Goal: Task Accomplishment & Management: Manage account settings

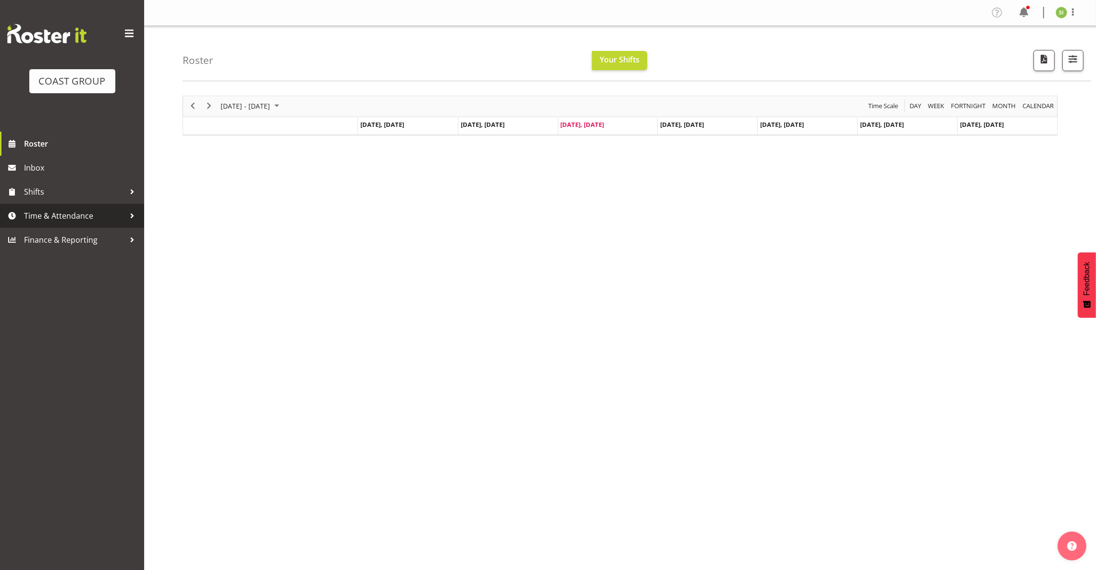
click at [83, 214] on span "Time & Attendance" at bounding box center [74, 216] width 101 height 14
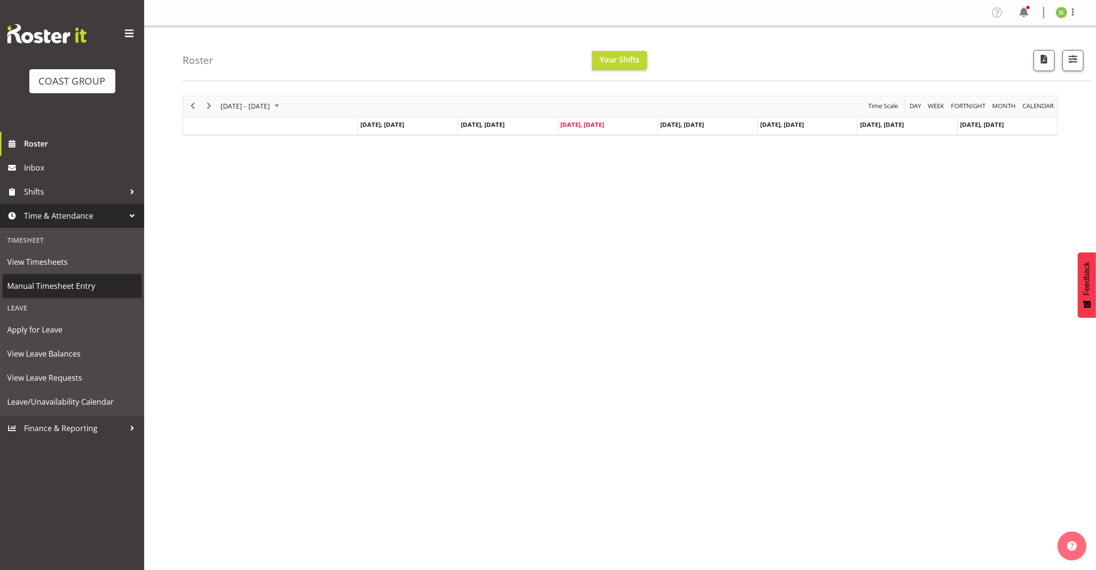
click at [86, 287] on span "Manual Timesheet Entry" at bounding box center [72, 286] width 130 height 14
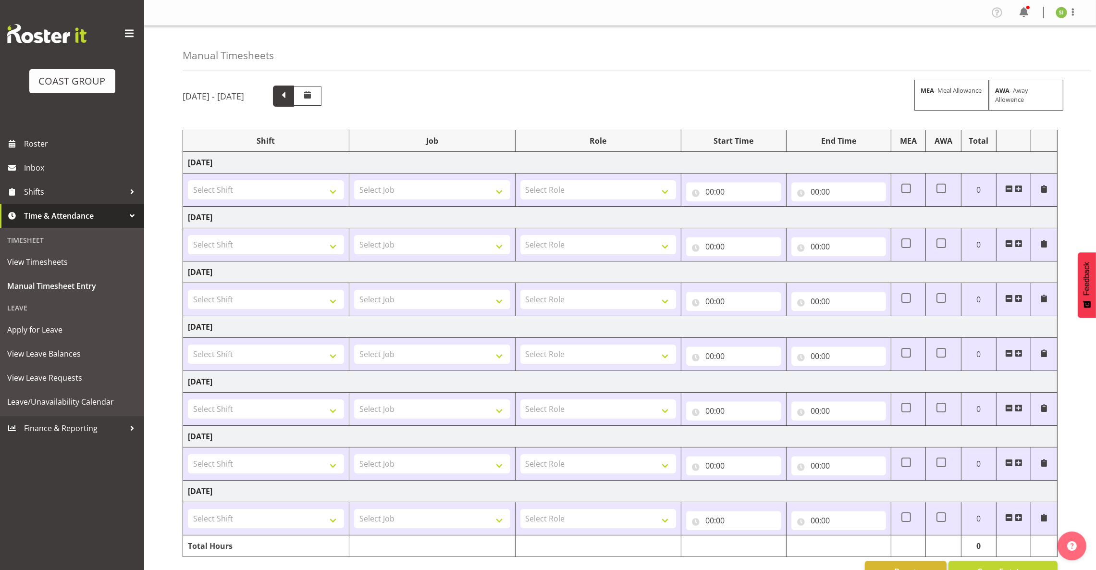
click at [290, 97] on span at bounding box center [283, 95] width 12 height 12
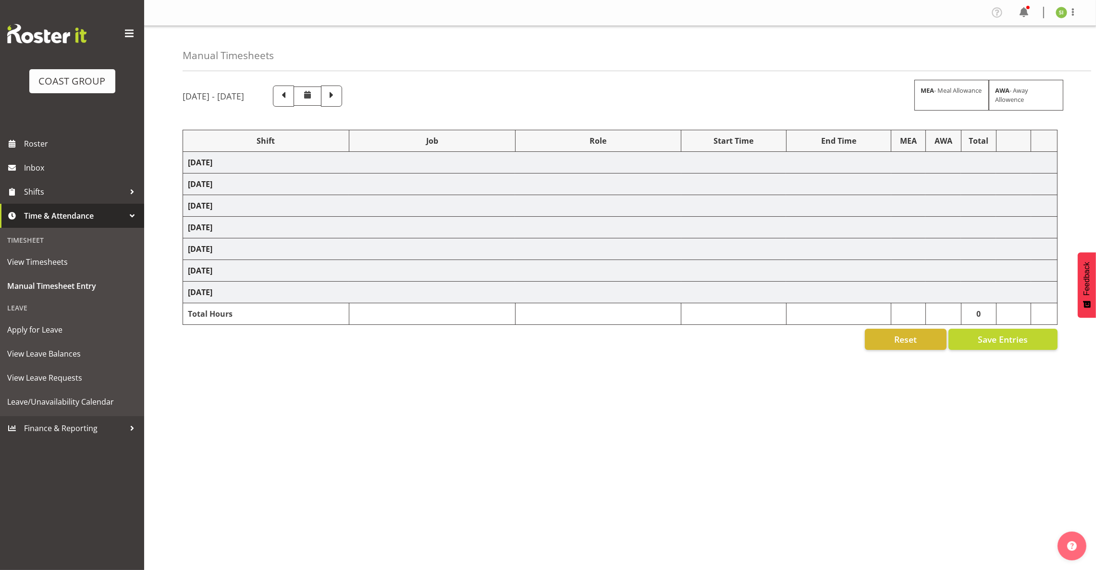
select select "8514"
select select "9141"
select select "9296"
select select "69"
select select "10144"
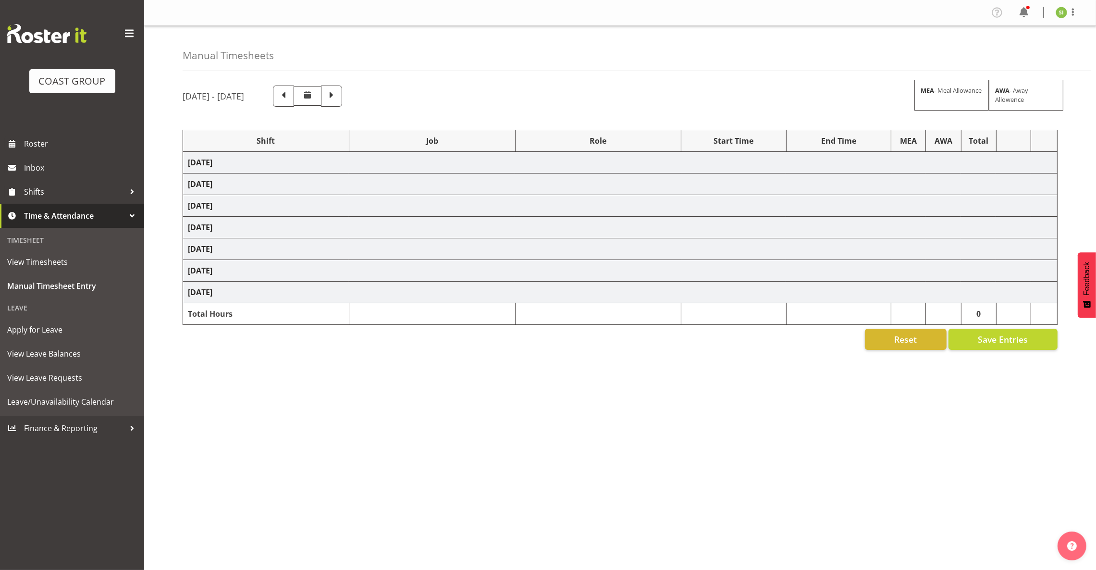
select select "69"
select select "9443"
select select "9312"
select select "8955"
select select "9312"
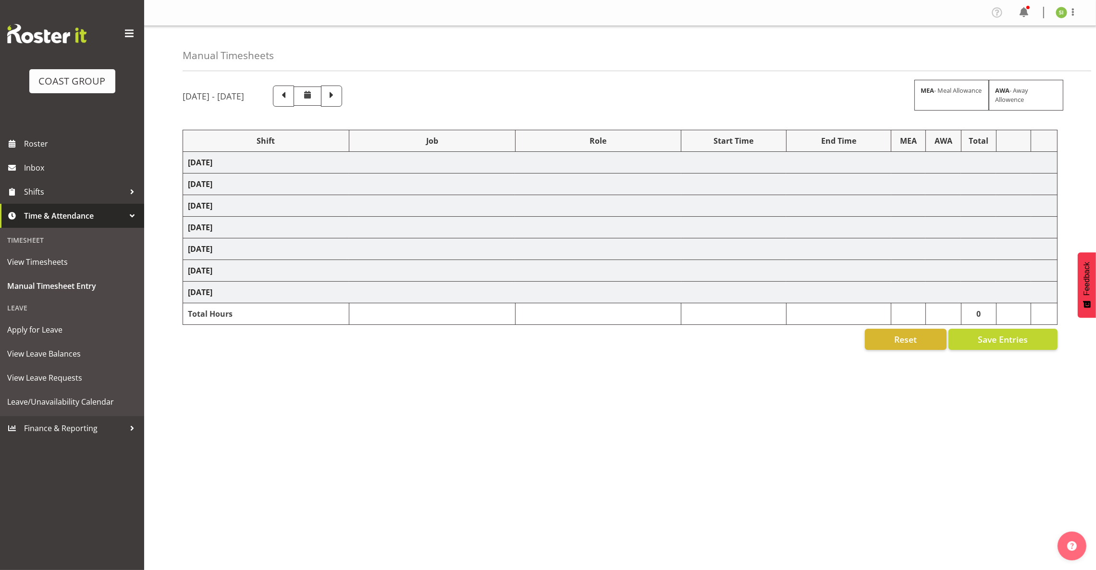
select select "8955"
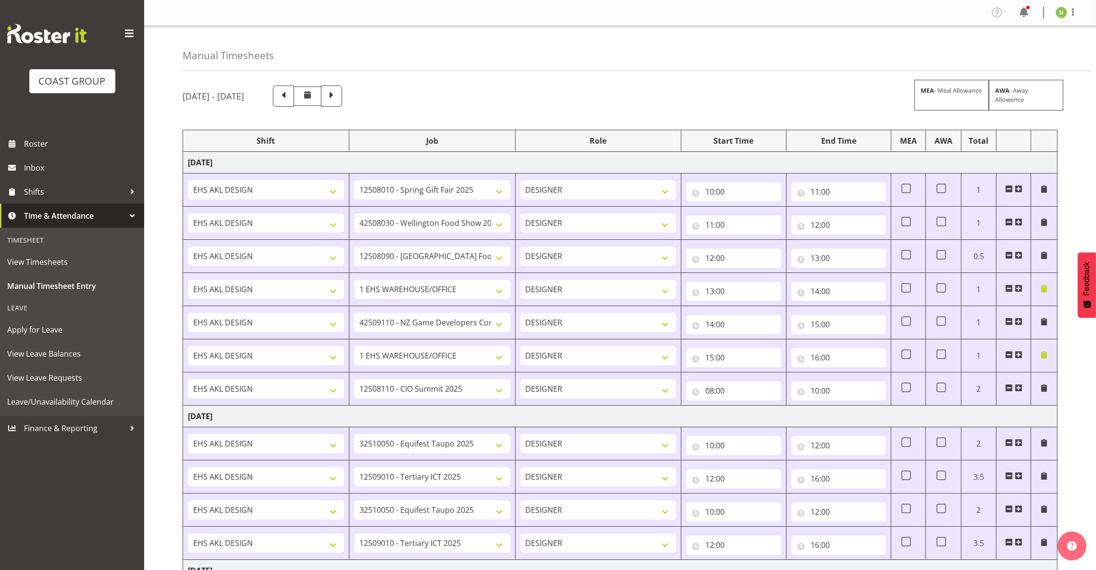
scroll to position [144, 0]
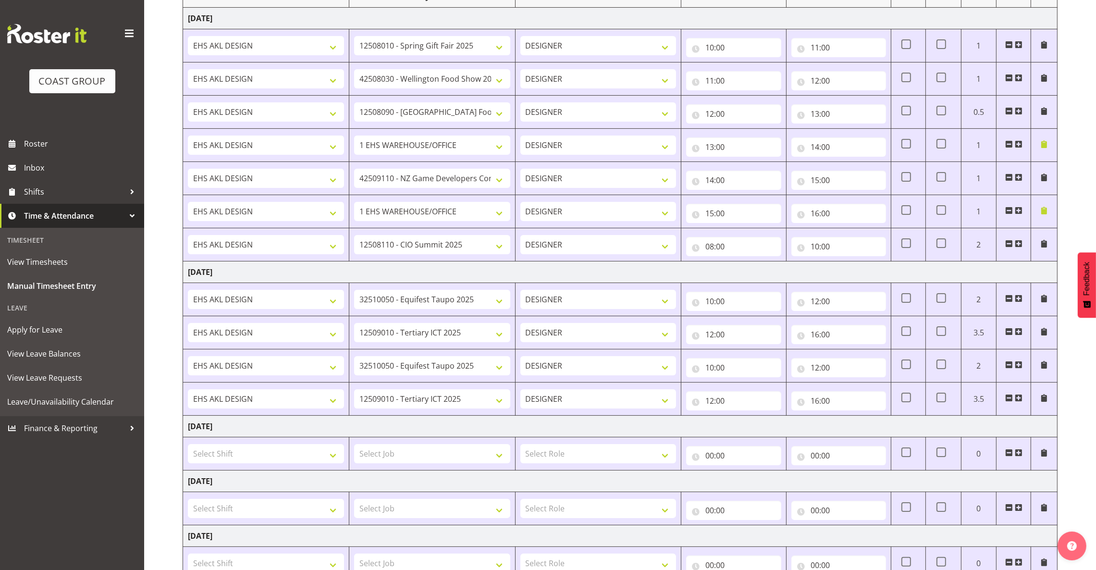
click at [1019, 402] on span at bounding box center [1019, 398] width 8 height 8
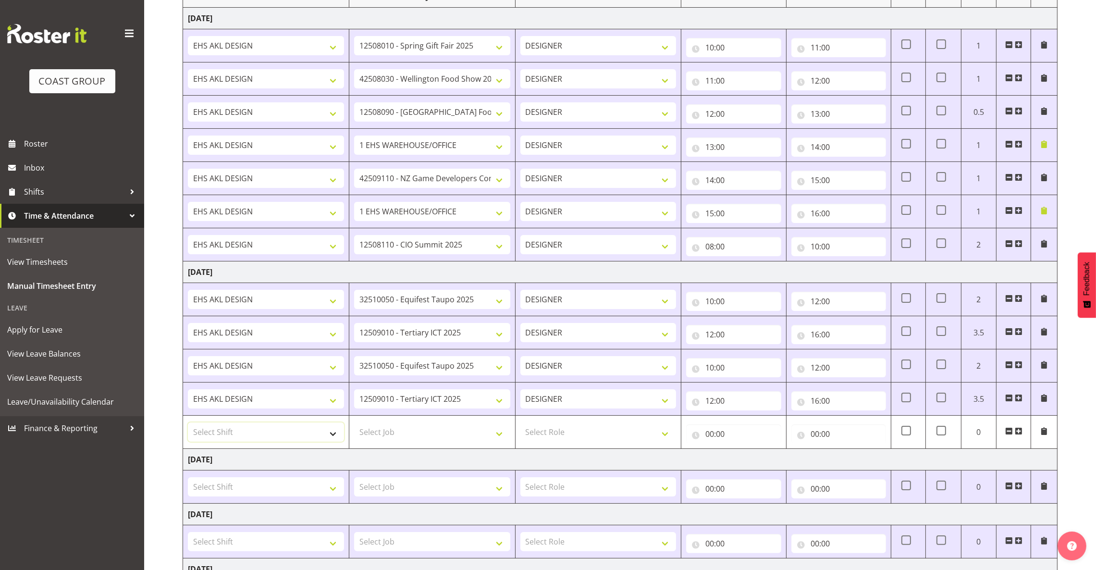
click at [258, 435] on select "Select Shift EHS AKL DESIGN" at bounding box center [266, 431] width 156 height 19
select select "1321"
click at [188, 424] on select "Select Shift EHS AKL DESIGN" at bounding box center [266, 431] width 156 height 19
click at [421, 444] on td "Select Job 1 Carlton Events 1 Carlton Hamilton 1 Carlton Wellington 1 EHS WAREH…" at bounding box center [432, 432] width 166 height 33
click at [423, 437] on select "Select Job 1 Carlton Events 1 Carlton Hamilton 1 Carlton Wellington 1 EHS WAREH…" at bounding box center [432, 431] width 156 height 19
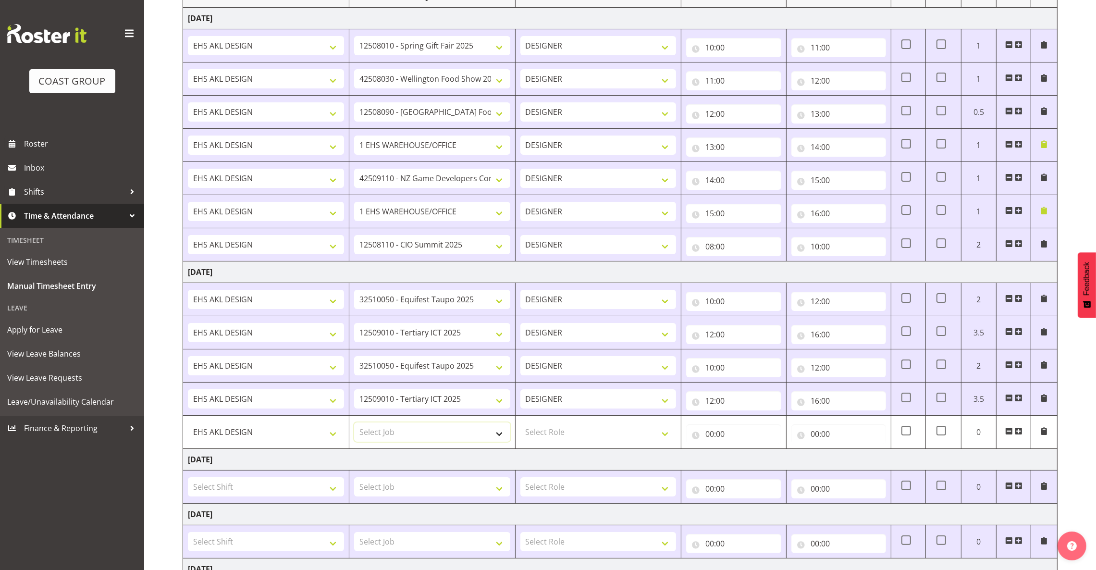
select select "10084"
click at [354, 424] on select "Select Job 1 Carlton Events 1 Carlton Hamilton 1 Carlton Wellington 1 EHS WAREH…" at bounding box center [432, 431] width 156 height 19
click at [599, 432] on select "Select Role DESIGNER Designer" at bounding box center [598, 431] width 156 height 19
select select "215"
click at [520, 424] on select "Select Role DESIGNER Designer" at bounding box center [598, 431] width 156 height 19
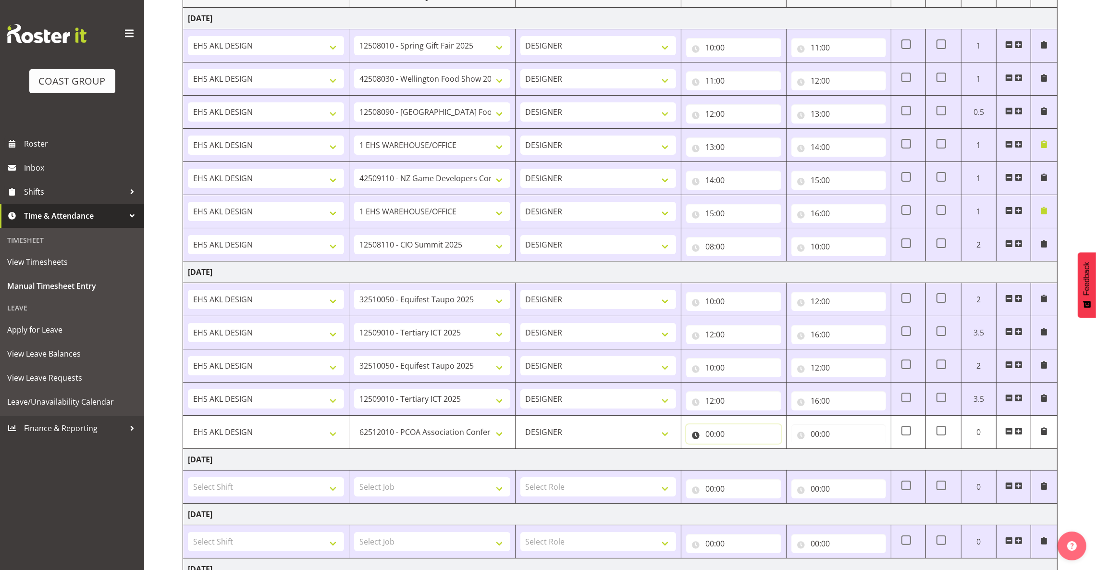
click at [722, 438] on input "00:00" at bounding box center [733, 433] width 95 height 19
click at [755, 468] on select "00 01 02 03 04 05 06 07 08 09 10 11 12 13 14 15 16 17 18 19 20 21 22 23" at bounding box center [752, 458] width 22 height 19
select select "8"
click at [741, 451] on select "00 01 02 03 04 05 06 07 08 09 10 11 12 13 14 15 16 17 18 19 20 21 22 23" at bounding box center [752, 458] width 22 height 19
type input "08:00"
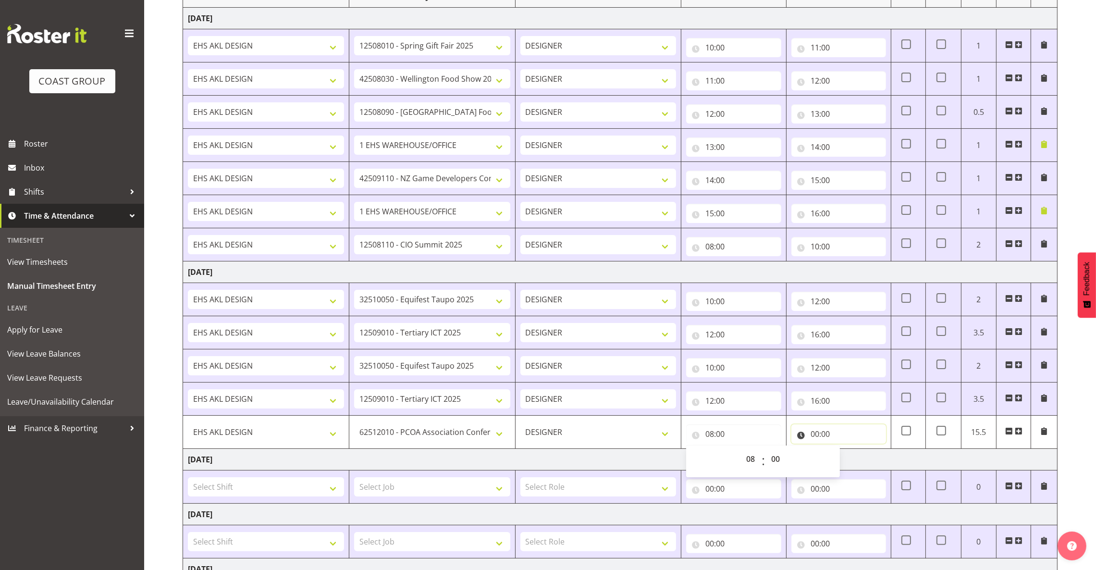
click at [847, 434] on input "00:00" at bounding box center [839, 433] width 95 height 19
click at [859, 467] on select "00 01 02 03 04 05 06 07 08 09 10 11 12 13 14 15 16 17 18 19 20 21 22 23" at bounding box center [857, 458] width 22 height 19
select select "10"
click at [846, 451] on select "00 01 02 03 04 05 06 07 08 09 10 11 12 13 14 15 16 17 18 19 20 21 22 23" at bounding box center [857, 458] width 22 height 19
type input "10:00"
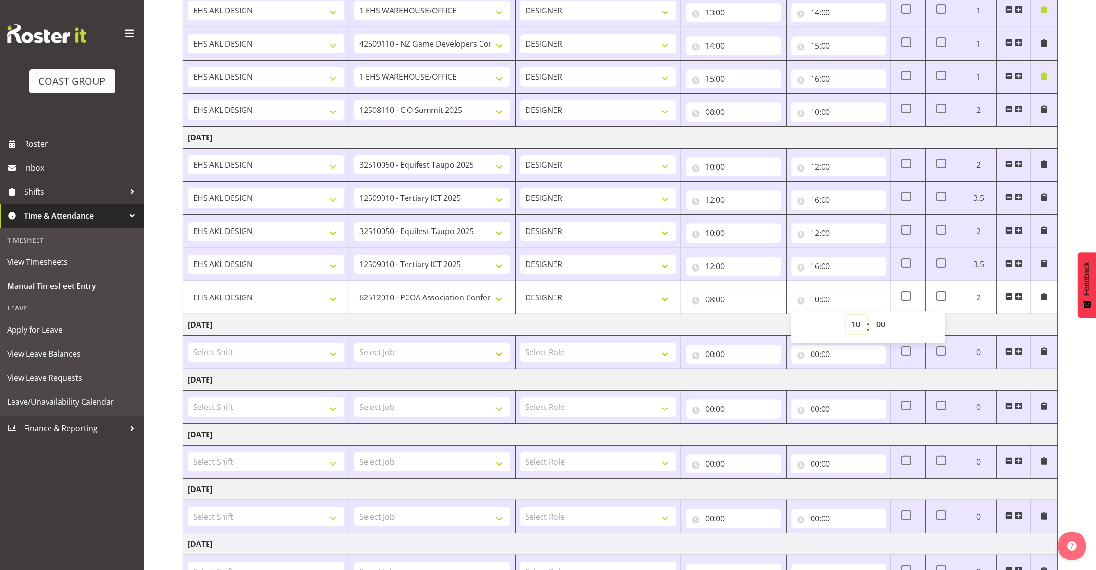
scroll to position [288, 0]
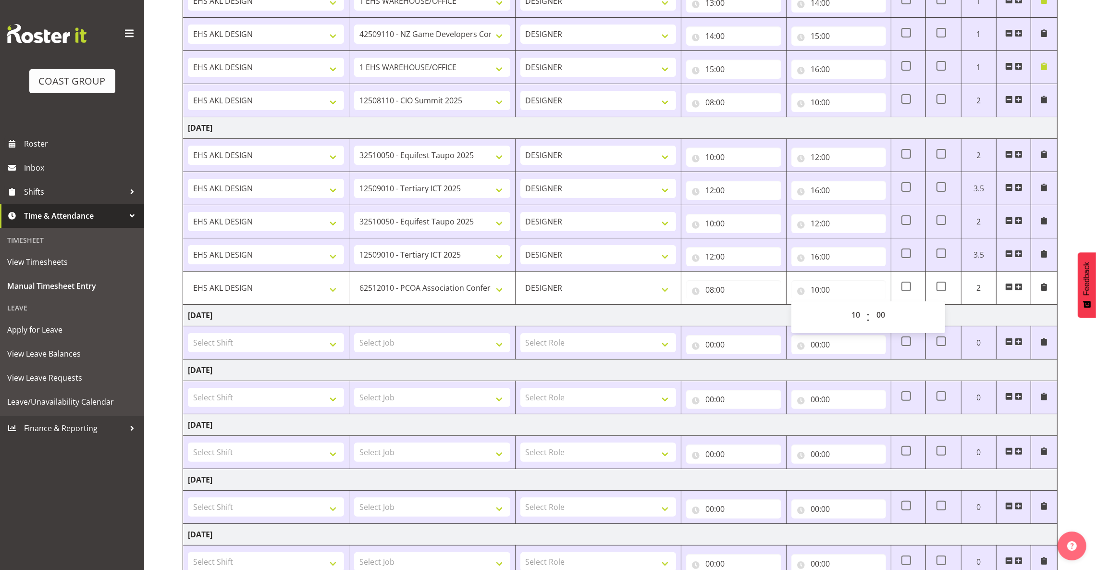
click at [1002, 317] on td "[DATE]" at bounding box center [620, 316] width 875 height 22
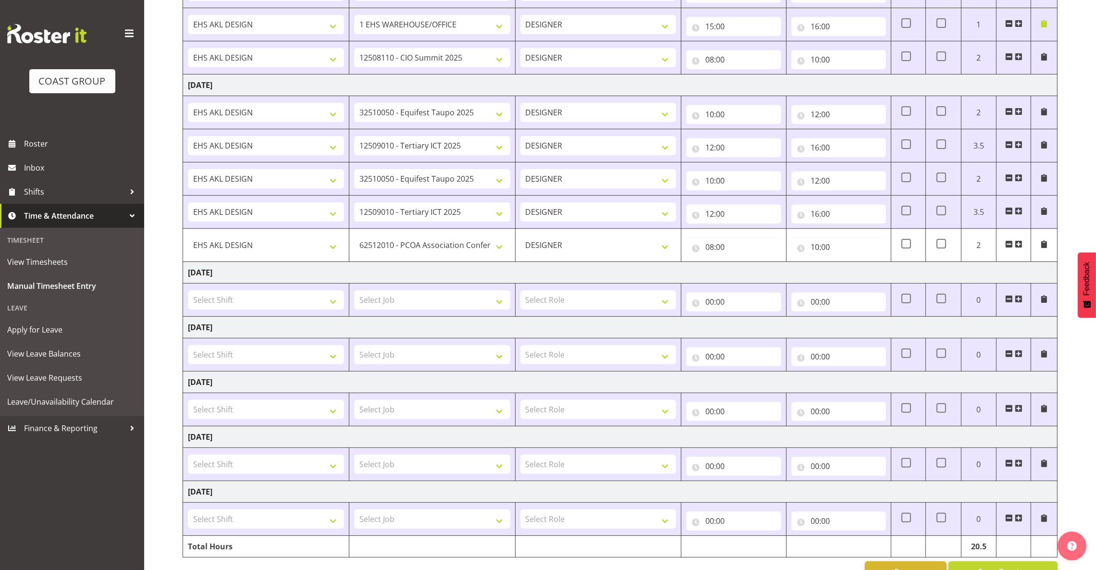
scroll to position [364, 0]
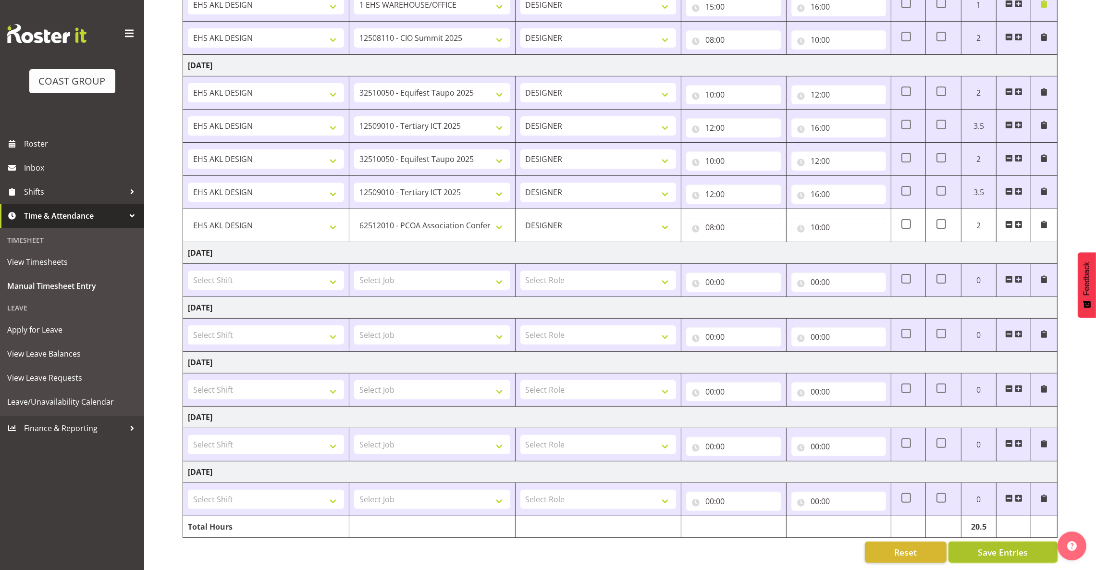
click at [1002, 546] on span "Save Entries" at bounding box center [1003, 552] width 50 height 12
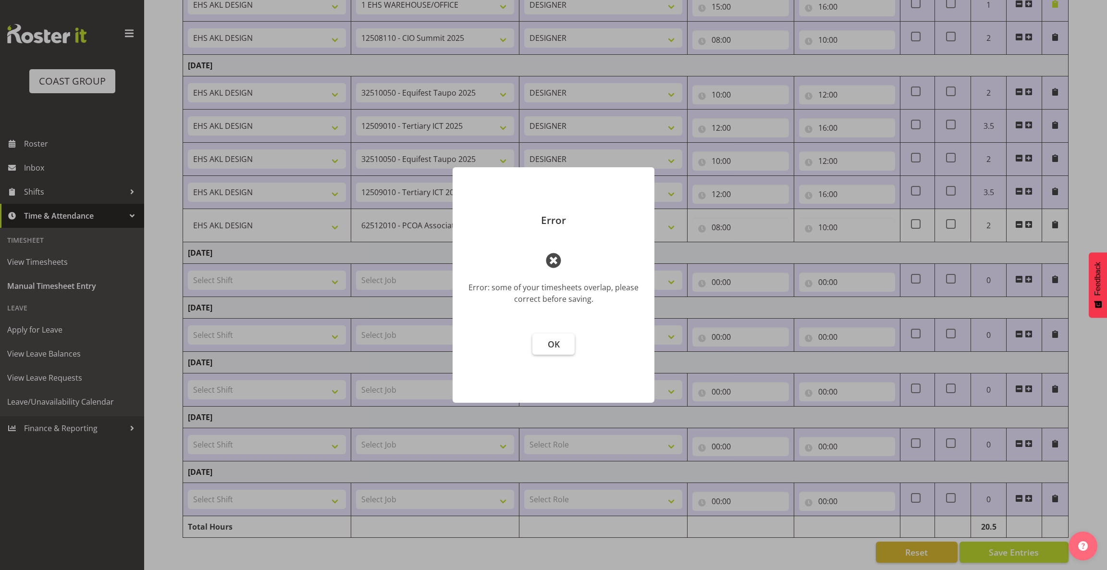
click at [555, 348] on span "OK" at bounding box center [554, 344] width 12 height 12
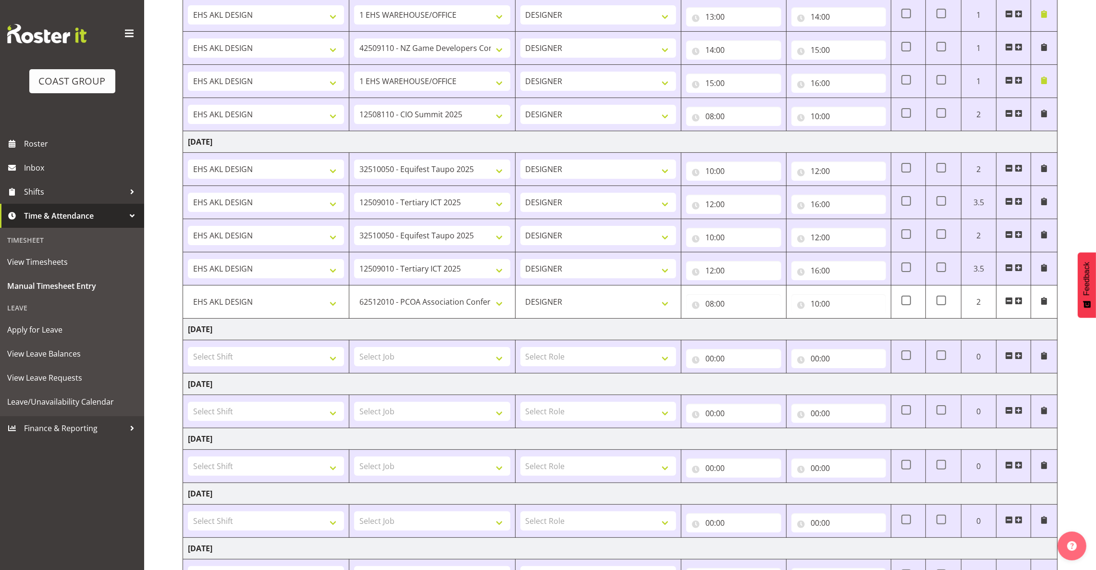
scroll to position [292, 0]
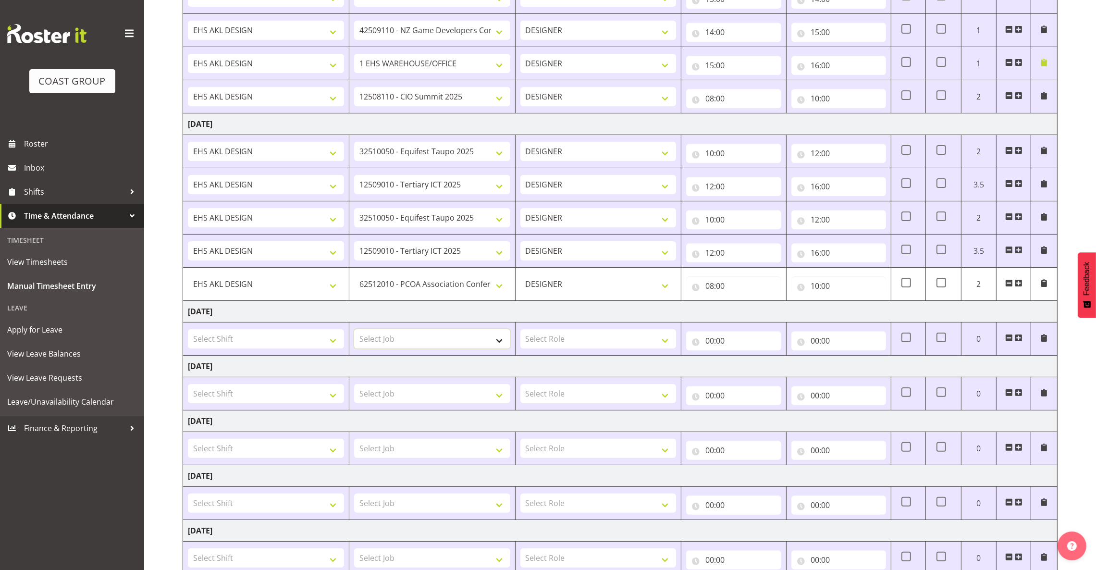
click at [495, 334] on select "Select Job 1 Carlton Events 1 Carlton Hamilton 1 Carlton Wellington 1 EHS WAREH…" at bounding box center [432, 338] width 156 height 19
click at [589, 359] on td "[DATE]" at bounding box center [620, 367] width 875 height 22
click at [441, 342] on select "Select Job 1 Carlton Events 1 Carlton Hamilton 1 Carlton Wellington 1 EHS WAREH…" at bounding box center [432, 338] width 156 height 19
select select "10492"
click at [354, 331] on select "Select Job 1 Carlton Events 1 Carlton Hamilton 1 Carlton Wellington 1 EHS WAREH…" at bounding box center [432, 338] width 156 height 19
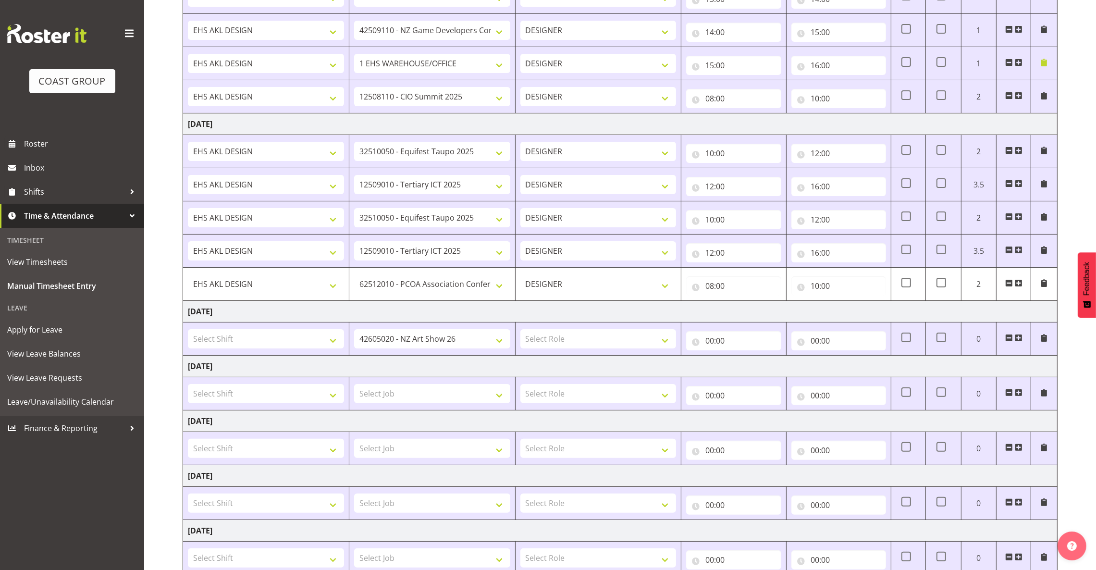
click at [1019, 339] on span at bounding box center [1019, 338] width 8 height 8
click at [1020, 340] on span at bounding box center [1019, 338] width 8 height 8
click at [1018, 337] on span at bounding box center [1019, 338] width 8 height 8
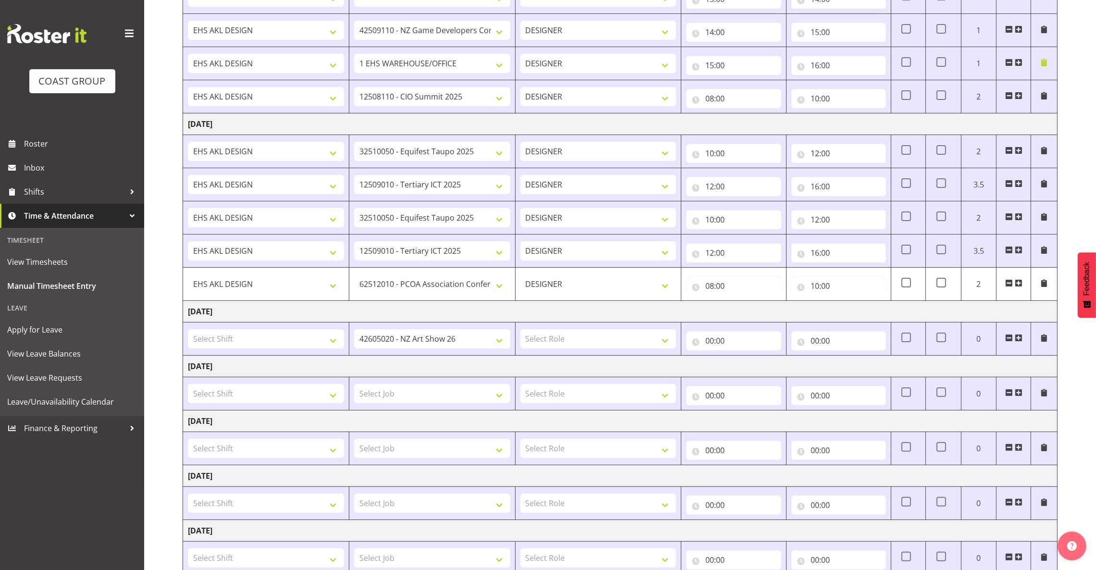
click at [1019, 337] on span at bounding box center [1019, 338] width 8 height 8
click at [1020, 337] on span at bounding box center [1019, 338] width 8 height 8
click at [909, 313] on td "[DATE]" at bounding box center [620, 312] width 875 height 22
click at [1016, 339] on span at bounding box center [1019, 338] width 8 height 8
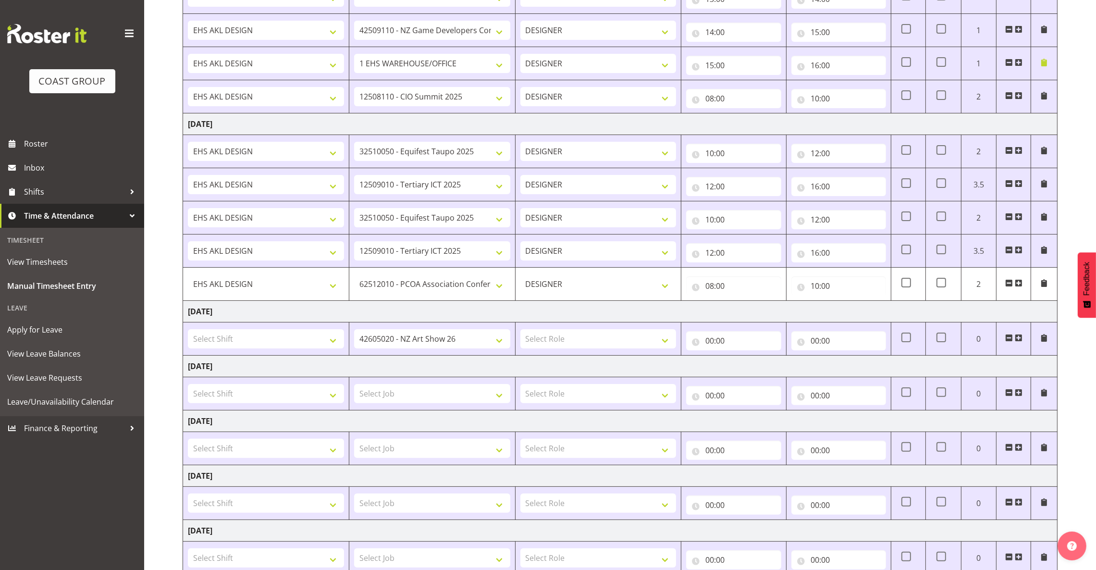
click at [1016, 339] on span at bounding box center [1019, 338] width 8 height 8
click at [866, 365] on td "[DATE]" at bounding box center [620, 367] width 875 height 22
click at [1019, 339] on span at bounding box center [1019, 338] width 8 height 8
click at [786, 312] on td "[DATE]" at bounding box center [620, 312] width 875 height 22
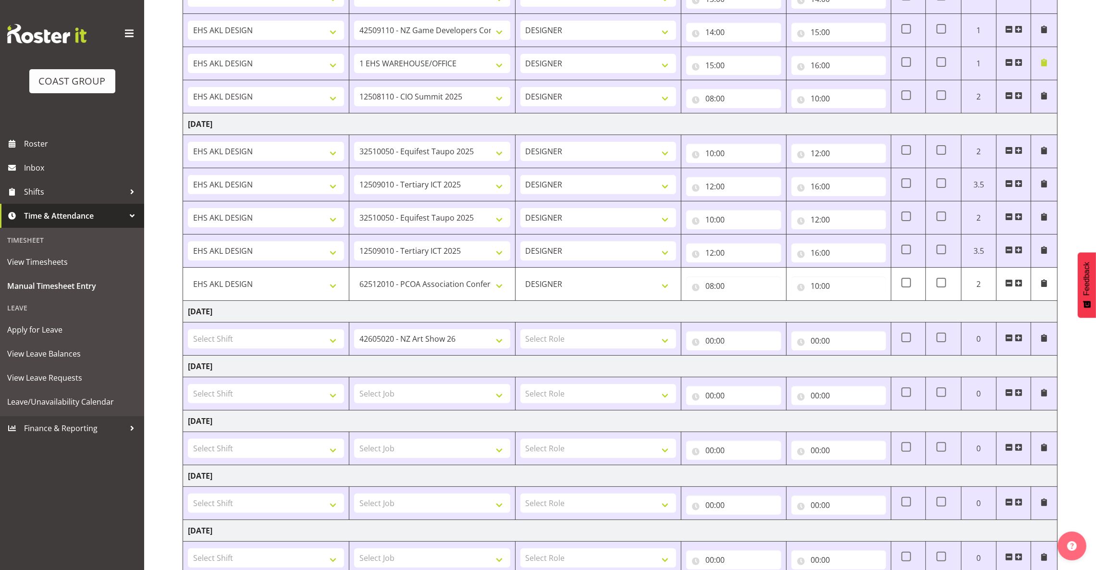
click at [478, 368] on td "[DATE]" at bounding box center [620, 367] width 875 height 22
click at [417, 311] on td "[DATE]" at bounding box center [620, 312] width 875 height 22
click at [395, 308] on td "[DATE]" at bounding box center [620, 312] width 875 height 22
click at [400, 308] on td "[DATE]" at bounding box center [620, 312] width 875 height 22
click at [1015, 339] on span at bounding box center [1019, 338] width 8 height 8
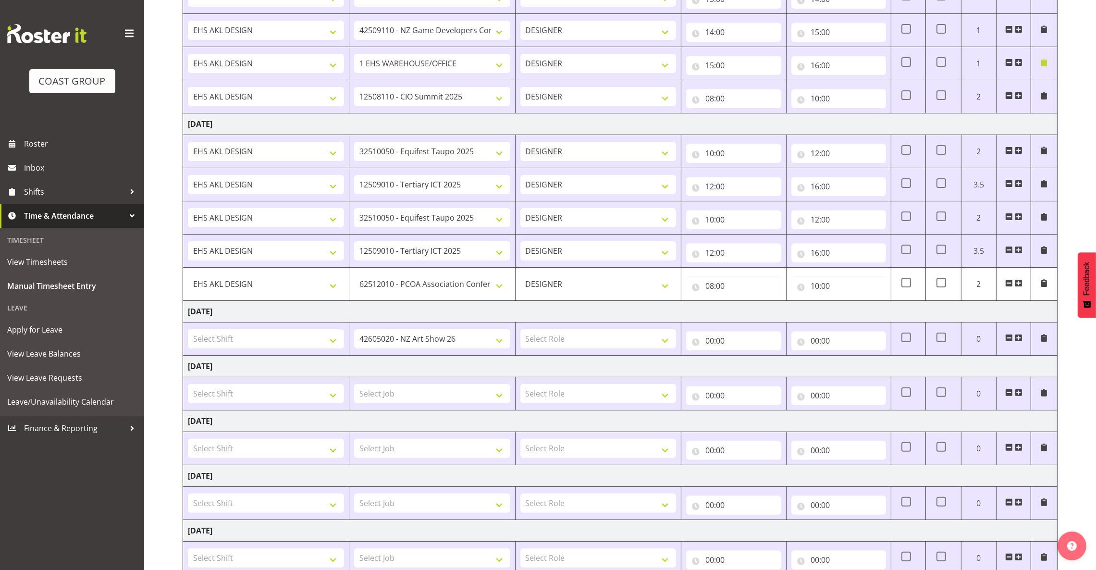
click at [1015, 339] on span at bounding box center [1019, 338] width 8 height 8
click at [1016, 339] on span at bounding box center [1019, 338] width 8 height 8
click at [1018, 338] on span at bounding box center [1019, 338] width 8 height 8
click at [949, 317] on td "[DATE]" at bounding box center [620, 312] width 875 height 22
drag, startPoint x: 458, startPoint y: 398, endPoint x: 480, endPoint y: 388, distance: 24.3
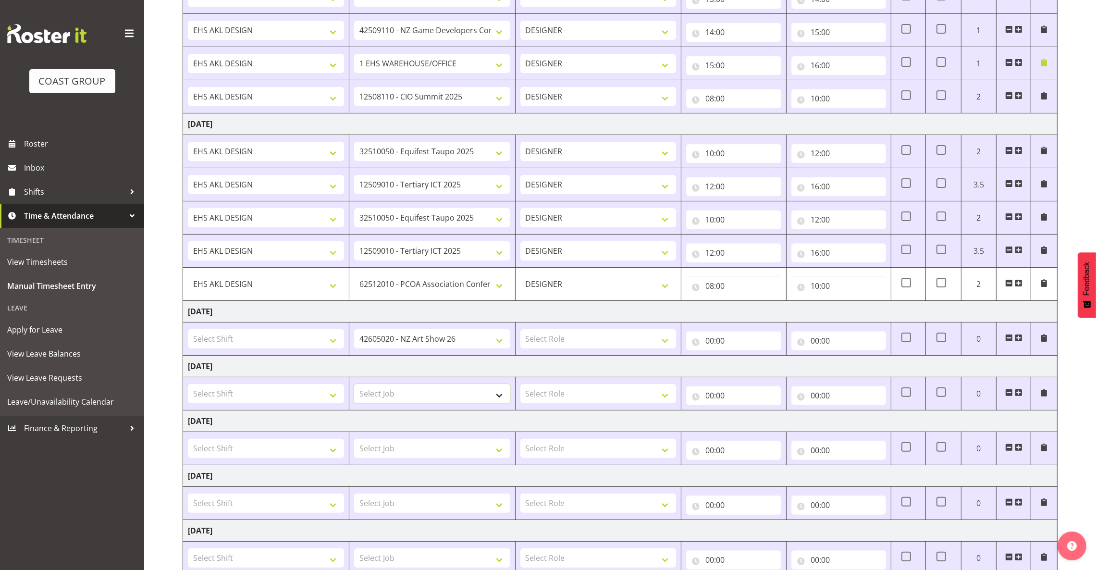
click at [458, 398] on select "Select Job 1 Carlton Events 1 Carlton Hamilton 1 Carlton Wellington 1 EHS WAREH…" at bounding box center [432, 393] width 156 height 19
click at [782, 370] on td "[DATE]" at bounding box center [620, 367] width 875 height 22
click at [619, 337] on select "Select Role DESIGNER Designer" at bounding box center [598, 338] width 156 height 19
click at [1015, 340] on span at bounding box center [1019, 338] width 8 height 8
click at [1021, 340] on span at bounding box center [1019, 338] width 8 height 8
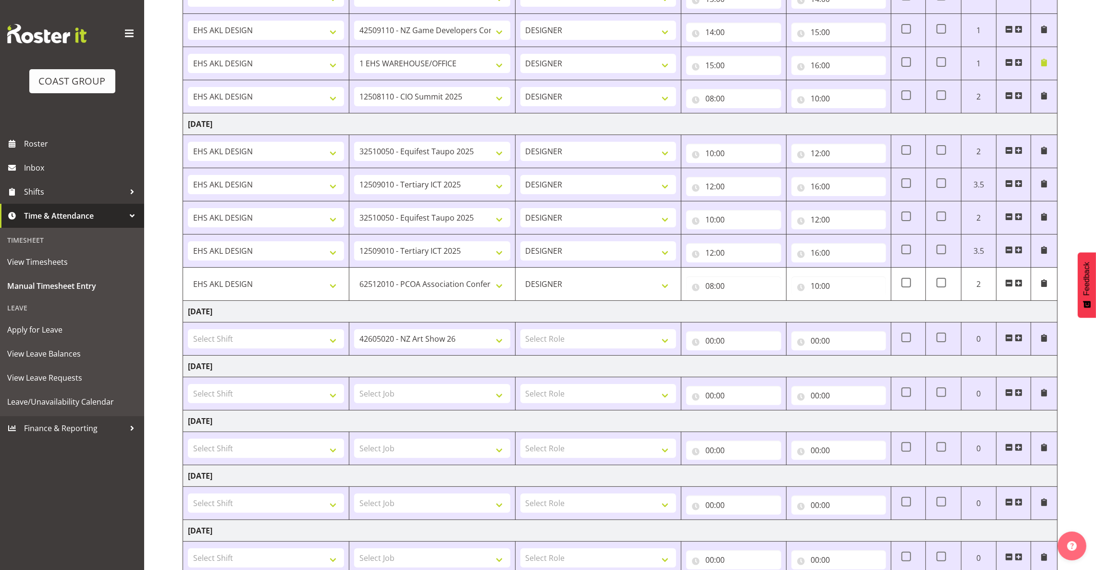
click at [1021, 340] on span at bounding box center [1019, 338] width 8 height 8
click at [1020, 340] on span at bounding box center [1019, 338] width 8 height 8
click at [1022, 339] on span at bounding box center [1019, 338] width 8 height 8
click at [1013, 336] on td at bounding box center [1013, 338] width 35 height 33
drag, startPoint x: 1014, startPoint y: 336, endPoint x: 1023, endPoint y: 337, distance: 8.7
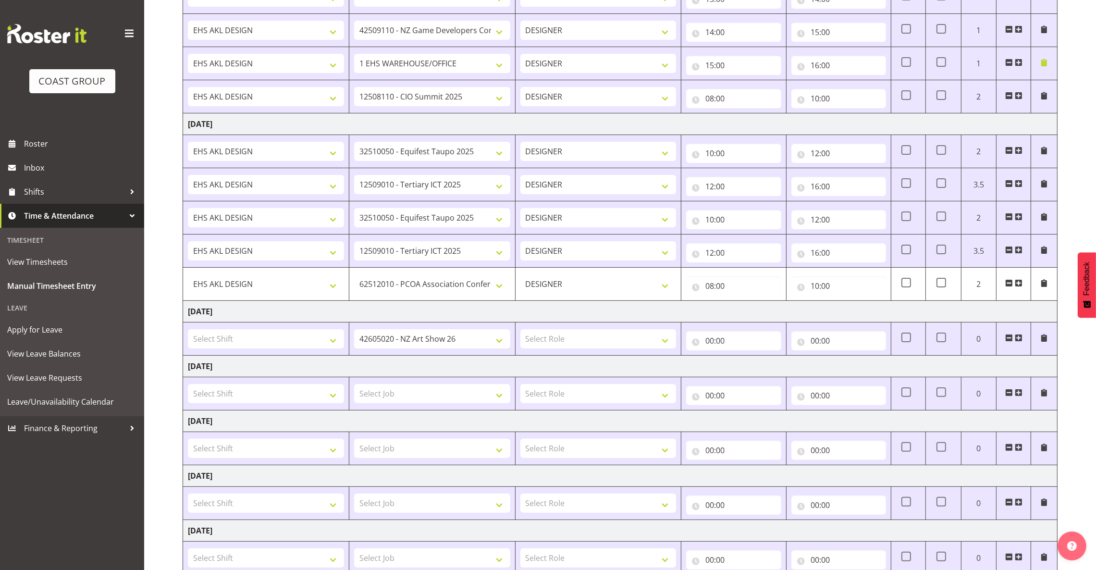
click at [1016, 336] on span at bounding box center [1019, 338] width 8 height 8
click at [1023, 337] on td at bounding box center [1013, 338] width 35 height 33
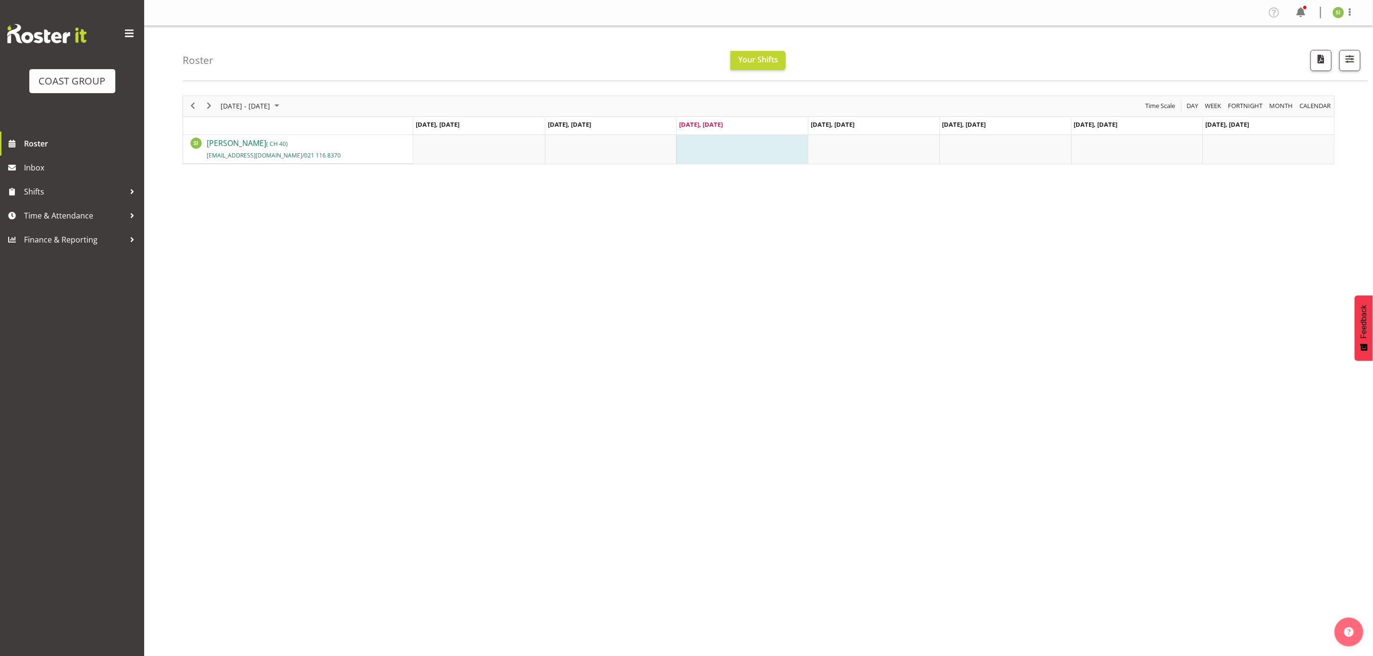
click at [270, 150] on link "Sebastian Ibanez ( CH 40) sebastianibanez@exhibitionhire.co.nz / 021 116 8370" at bounding box center [274, 148] width 134 height 23
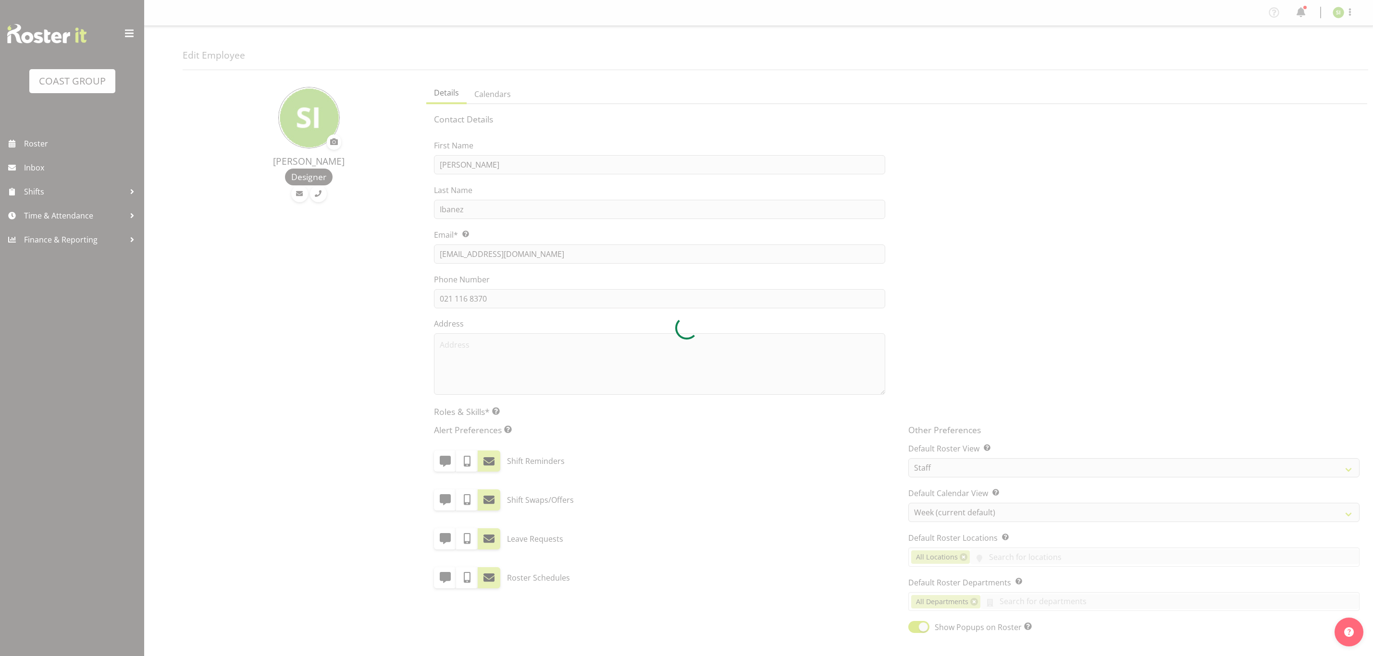
select select "TimelineWeek"
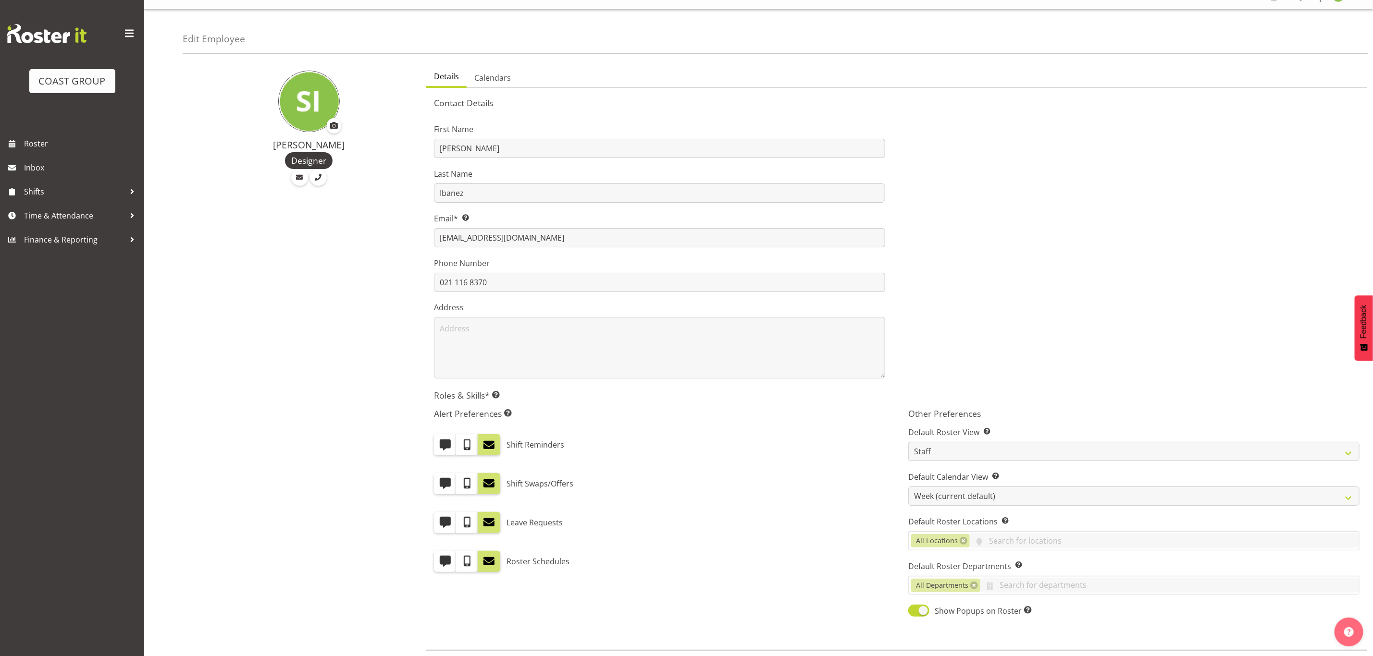
scroll to position [68, 0]
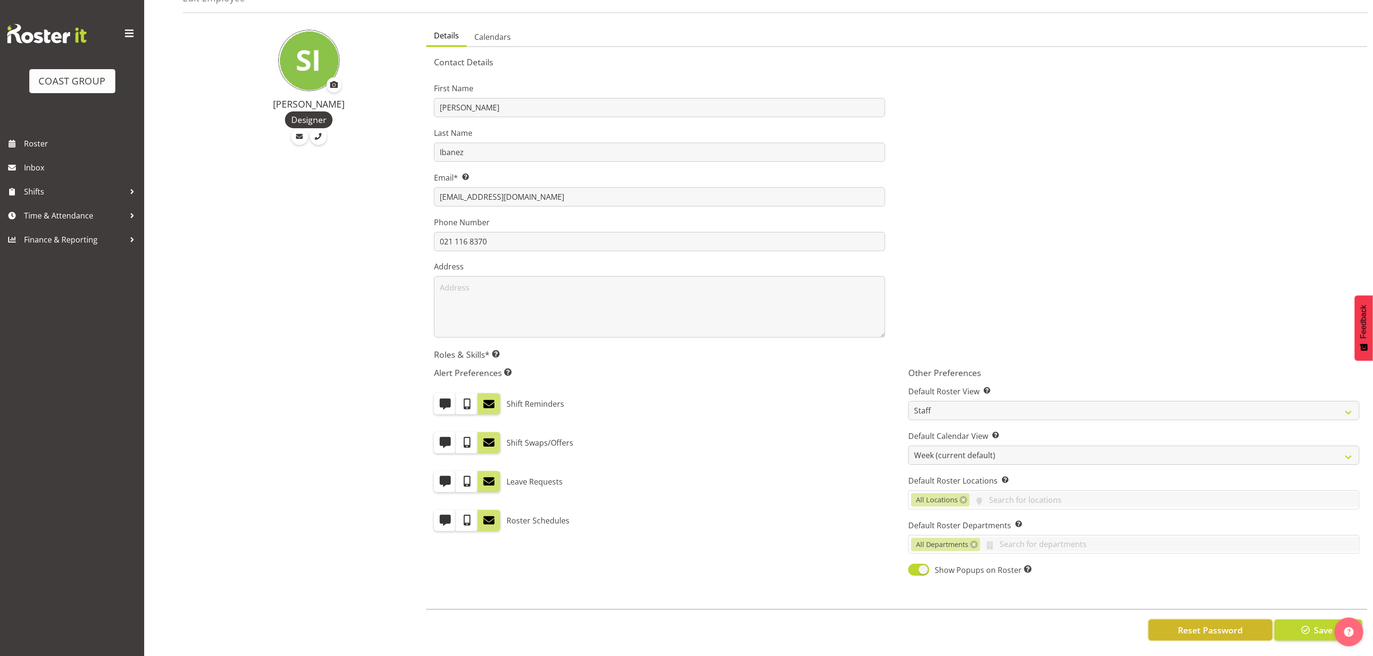
click at [1208, 624] on span "Reset Password" at bounding box center [1210, 630] width 65 height 12
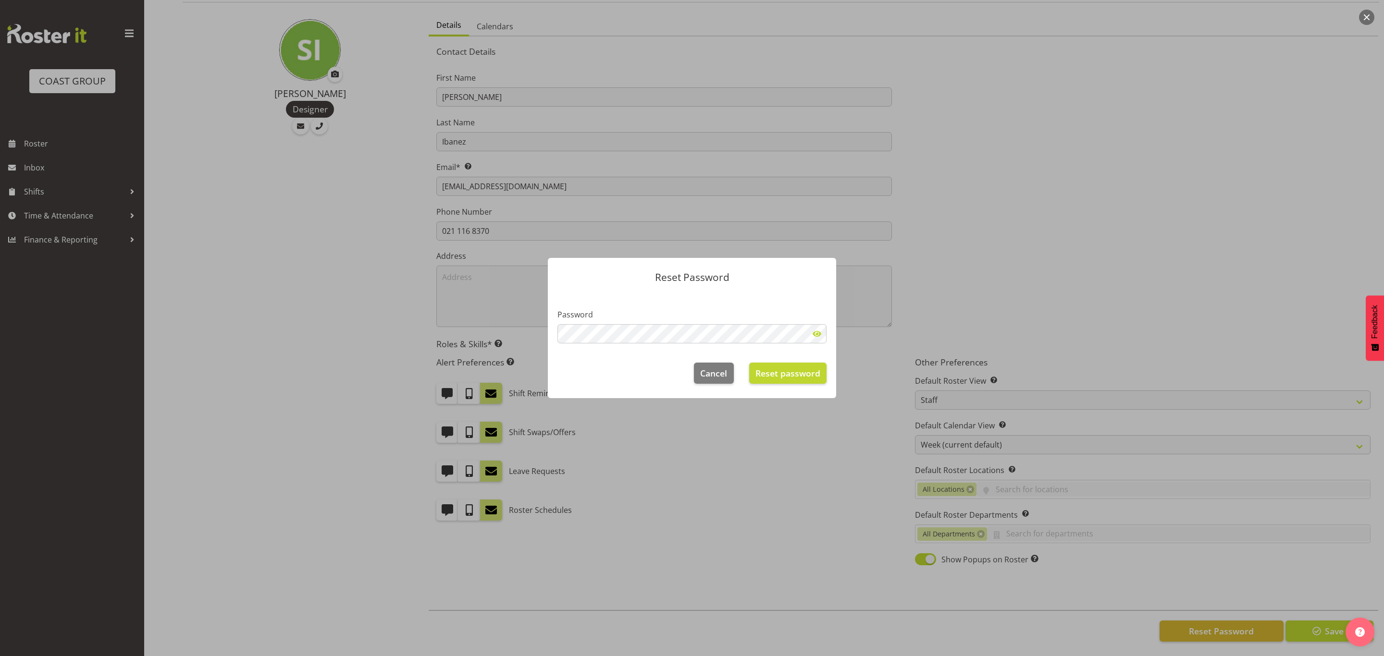
click at [819, 334] on span at bounding box center [816, 333] width 19 height 19
click at [552, 331] on section "Password" at bounding box center [692, 323] width 288 height 62
click at [715, 315] on label "Password" at bounding box center [691, 315] width 269 height 12
click at [792, 383] on button "Reset password" at bounding box center [787, 373] width 77 height 21
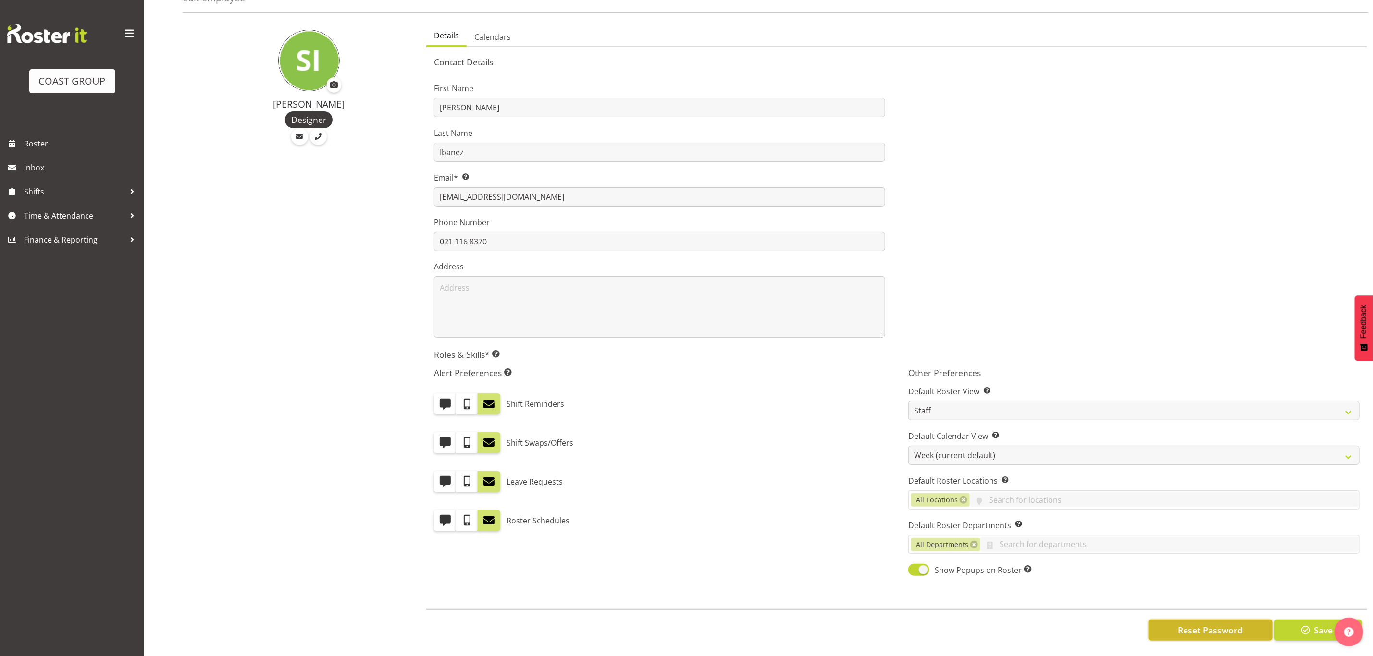
click at [1167, 620] on button "Reset Password" at bounding box center [1211, 630] width 124 height 21
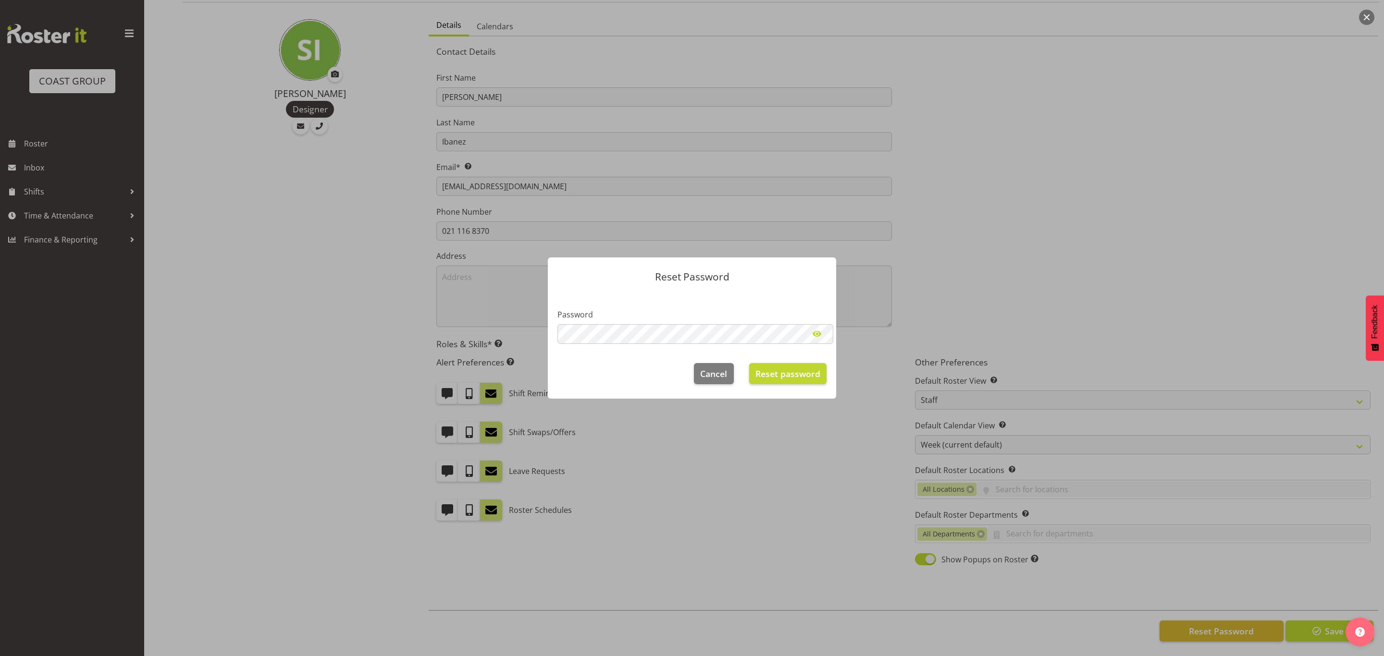
click at [824, 329] on span at bounding box center [816, 333] width 19 height 19
click at [965, 290] on div at bounding box center [692, 328] width 1384 height 656
click at [714, 375] on span "Cancel" at bounding box center [713, 373] width 27 height 12
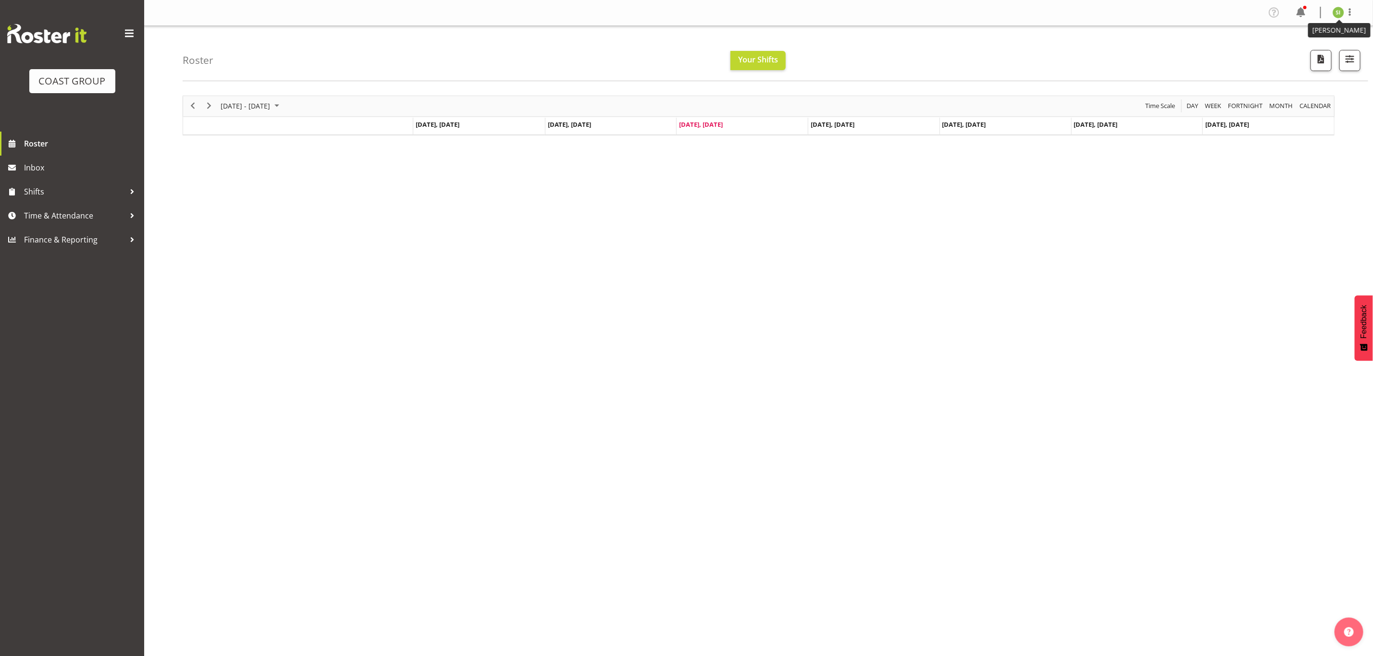
click at [1336, 12] on img at bounding box center [1339, 13] width 12 height 12
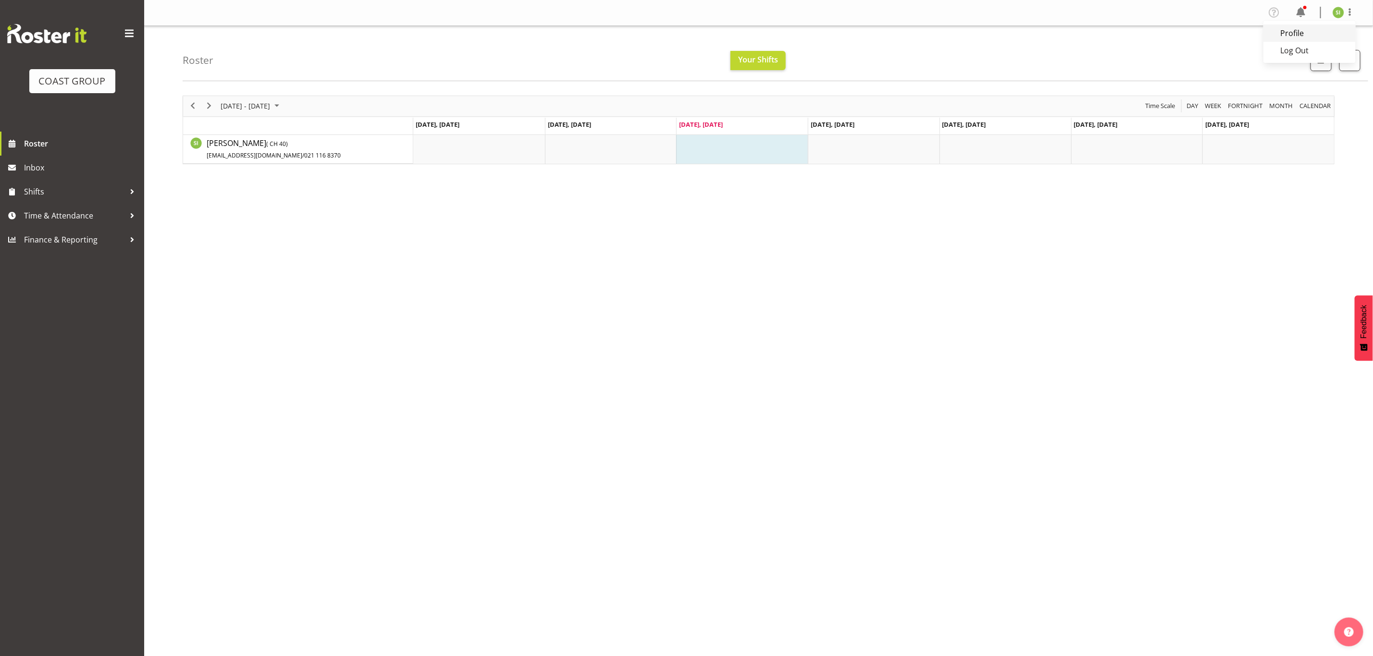
click at [1299, 33] on link "Profile" at bounding box center [1309, 33] width 92 height 17
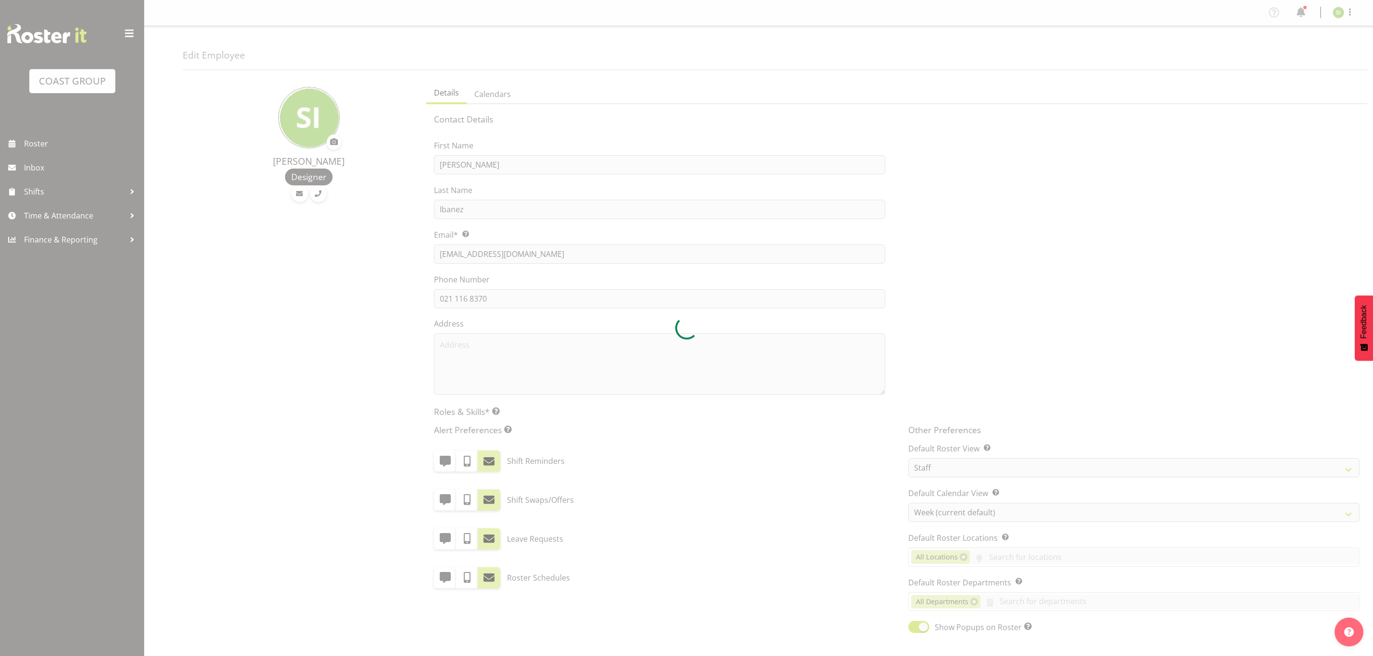
select select "TimelineWeek"
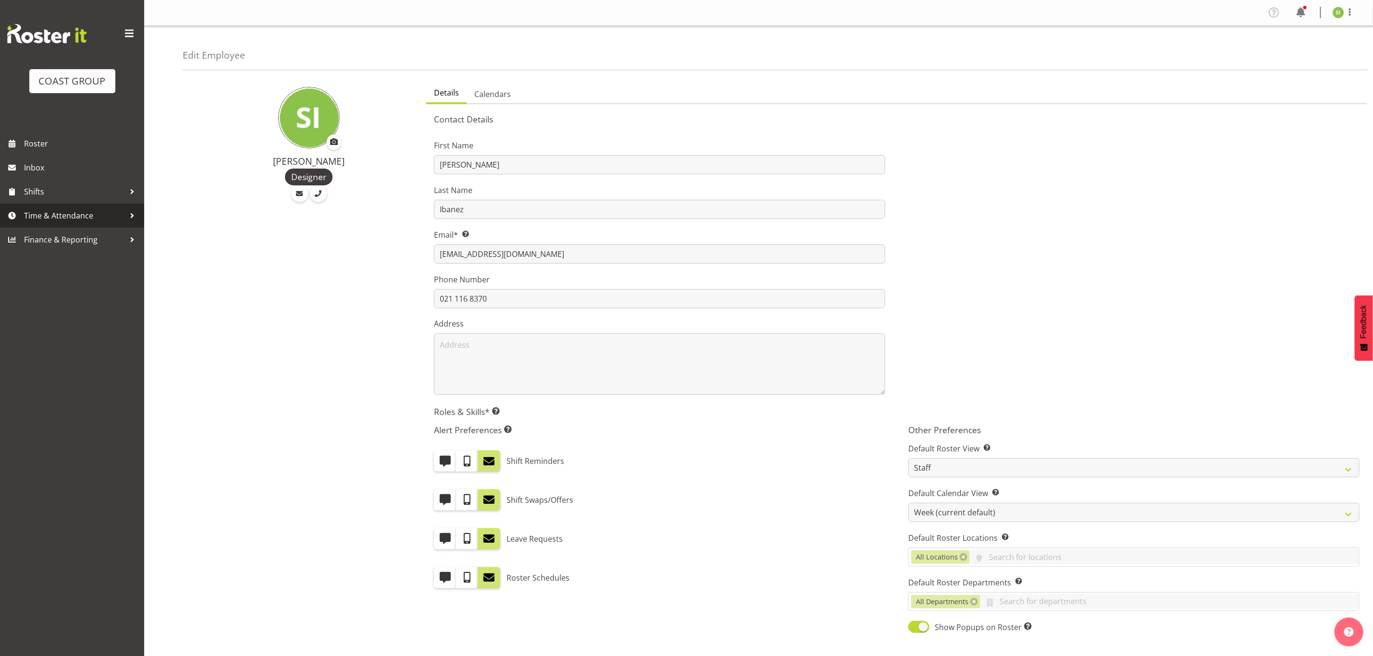
click at [61, 214] on span "Time & Attendance" at bounding box center [74, 216] width 101 height 14
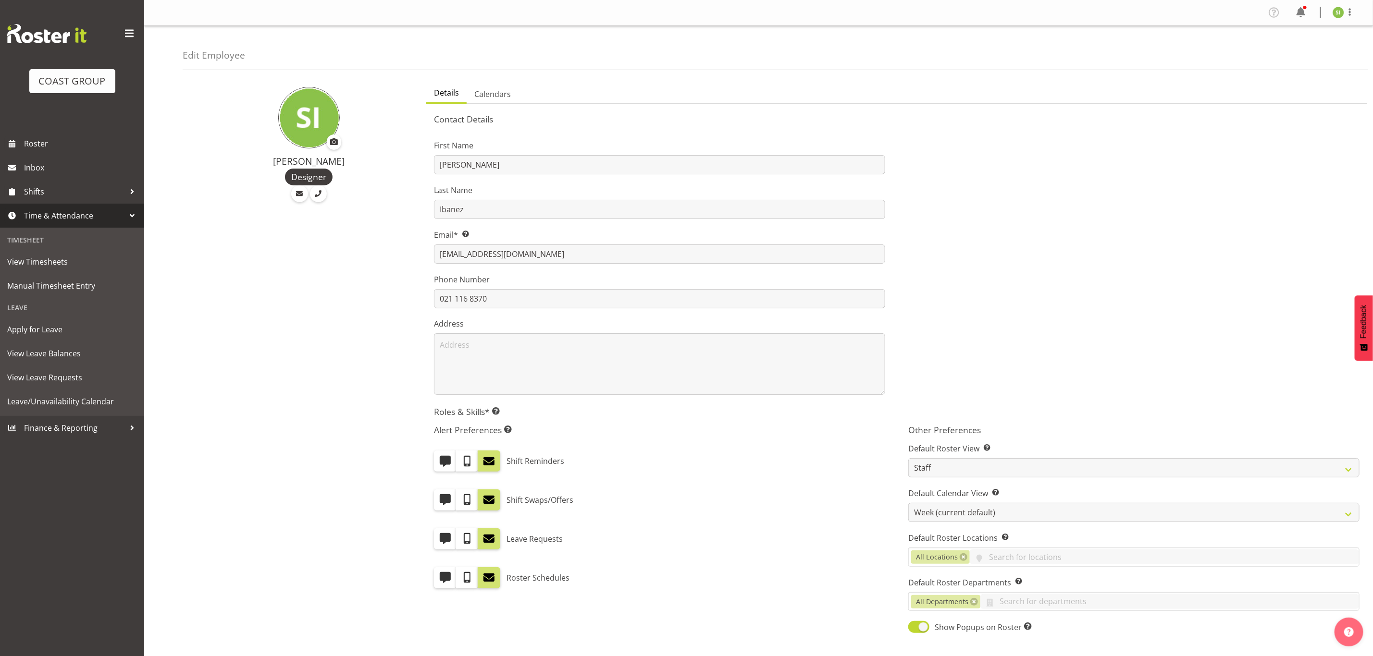
click at [292, 289] on div "Sebastian Ibanez Designer" at bounding box center [302, 395] width 238 height 636
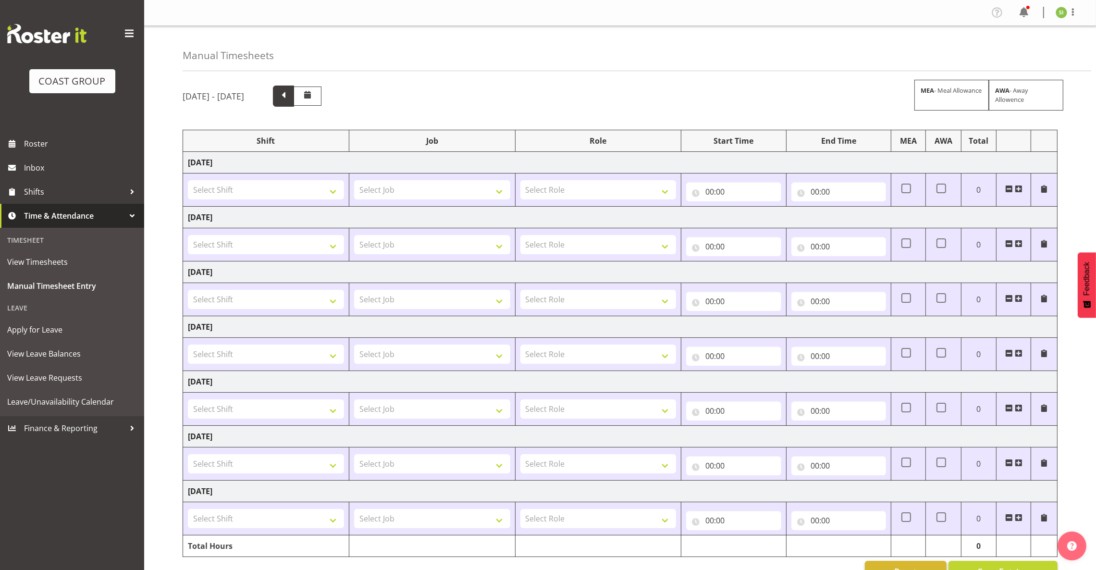
click at [290, 98] on span at bounding box center [283, 95] width 12 height 12
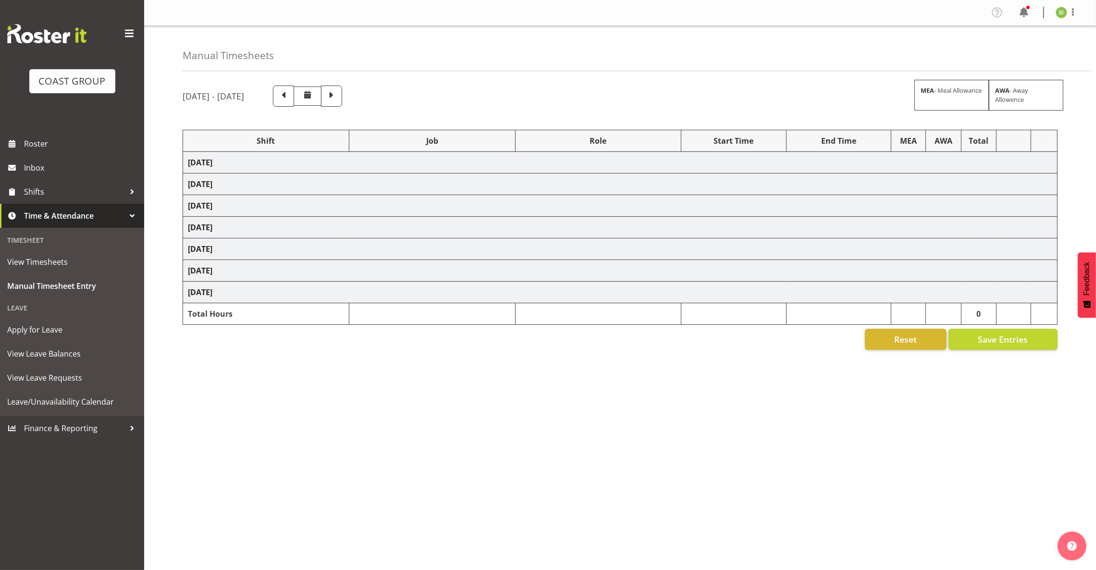
select select "8514"
select select "9141"
select select "9296"
select select "69"
select select "10144"
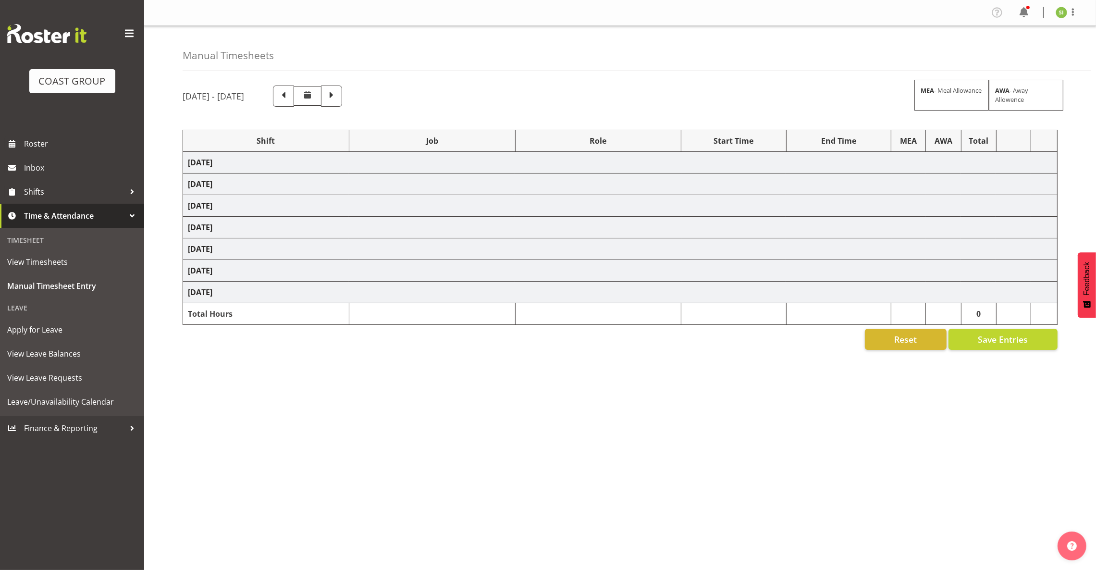
select select "69"
select select "9443"
select select "9312"
select select "8955"
select select "69"
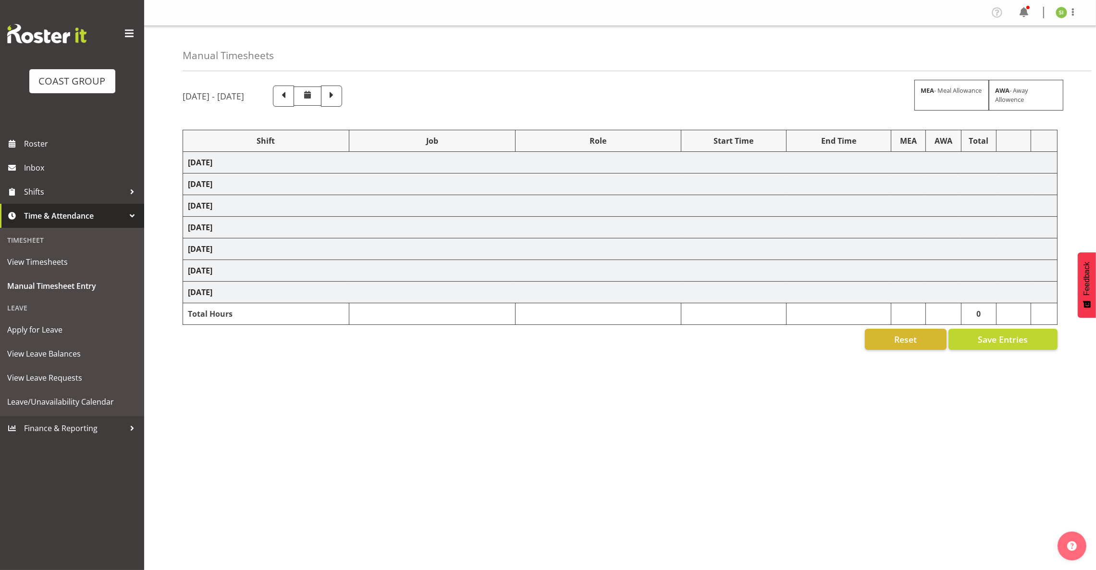
select select "69"
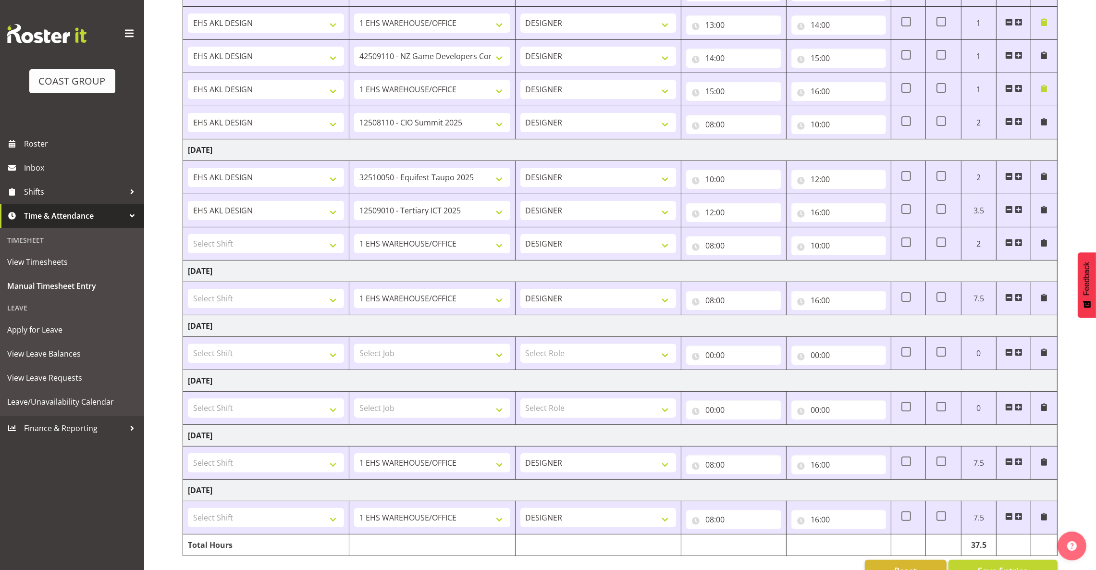
scroll to position [297, 0]
